Goal: Task Accomplishment & Management: Use online tool/utility

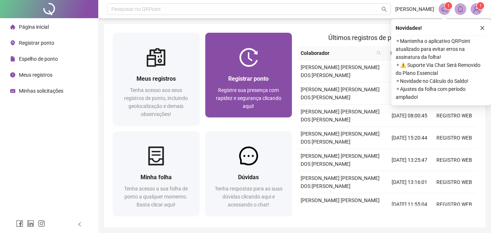
click at [236, 76] on span "Registrar ponto" at bounding box center [248, 78] width 40 height 7
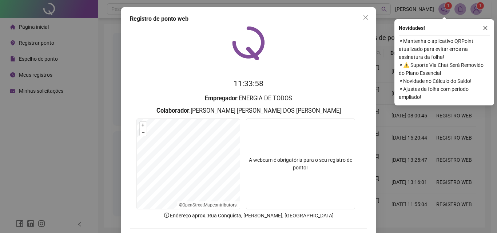
scroll to position [35, 0]
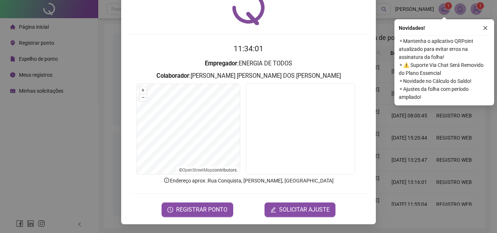
click at [197, 208] on span "REGISTRAR PONTO" at bounding box center [201, 210] width 51 height 9
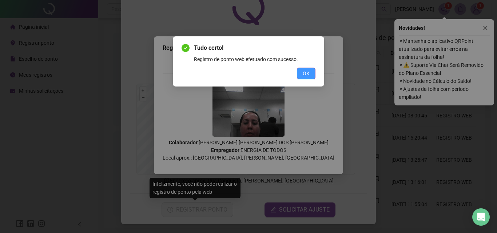
click at [311, 71] on button "OK" at bounding box center [306, 74] width 19 height 12
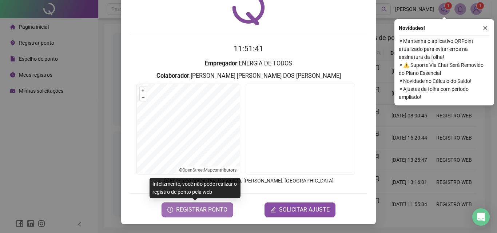
click at [201, 211] on span "REGISTRAR PONTO" at bounding box center [201, 210] width 51 height 9
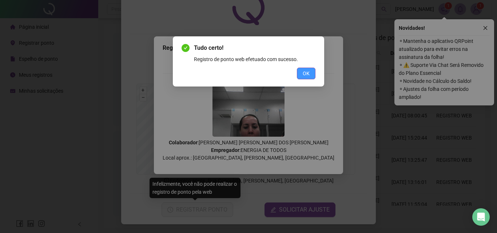
click at [306, 72] on span "OK" at bounding box center [306, 73] width 7 height 8
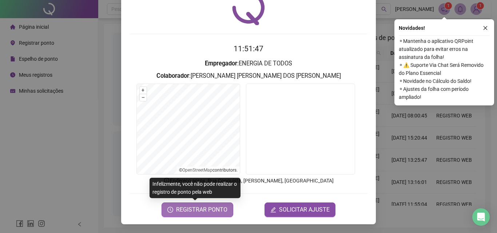
click at [207, 212] on span "REGISTRAR PONTO" at bounding box center [201, 210] width 51 height 9
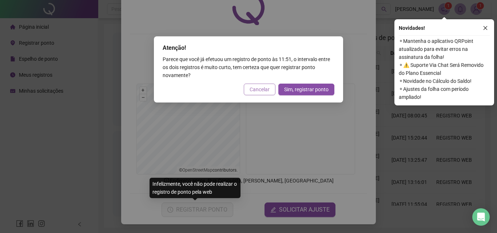
click at [258, 92] on span "Cancelar" at bounding box center [260, 89] width 20 height 8
